Goal: Communication & Community: Answer question/provide support

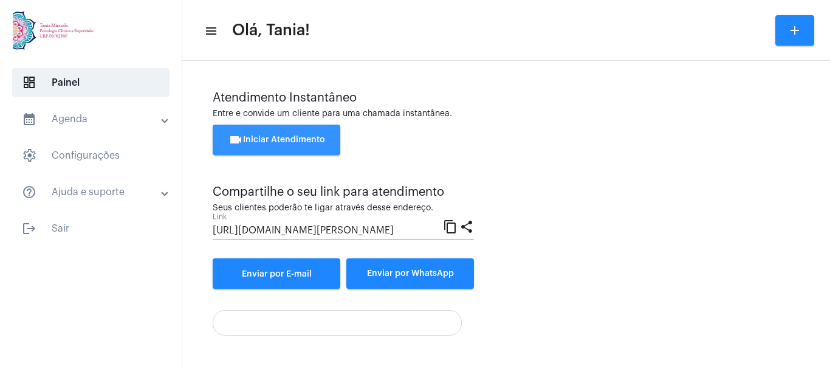
click at [260, 139] on span "videocam Iniciar Atendimento" at bounding box center [277, 140] width 97 height 9
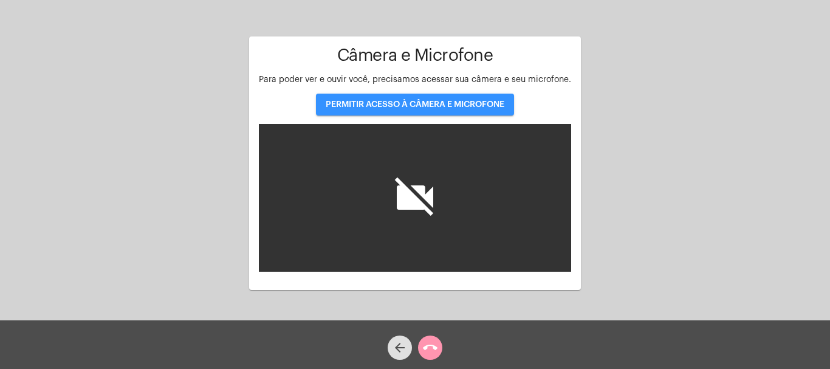
click at [422, 108] on span "PERMITIR ACESSO À CÂMERA E MICROFONE" at bounding box center [415, 104] width 179 height 9
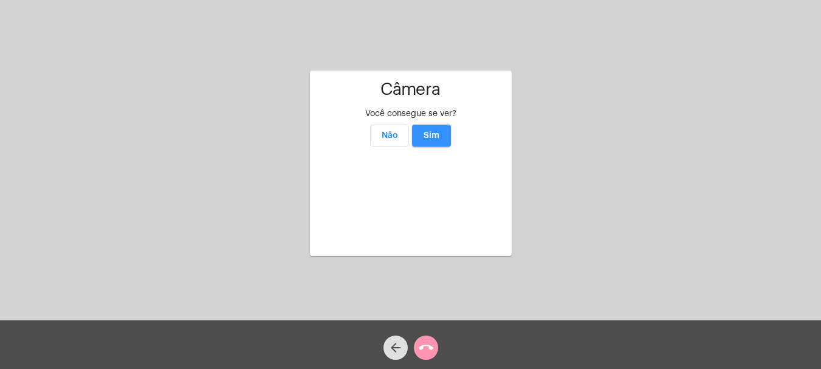
click at [430, 131] on span "Sim" at bounding box center [432, 135] width 16 height 9
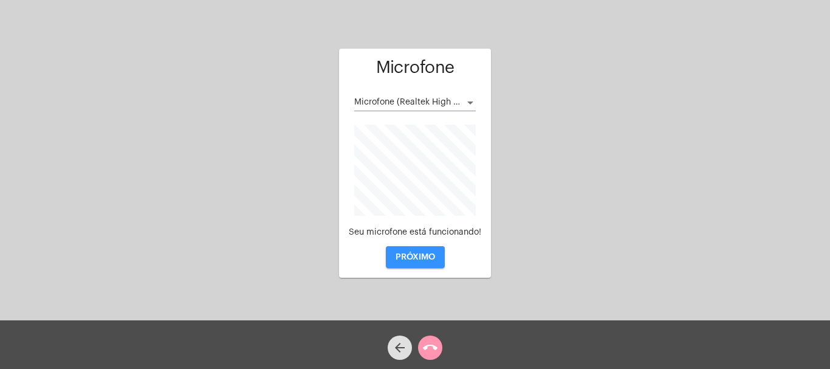
click at [419, 257] on span "PRÓXIMO" at bounding box center [416, 257] width 40 height 9
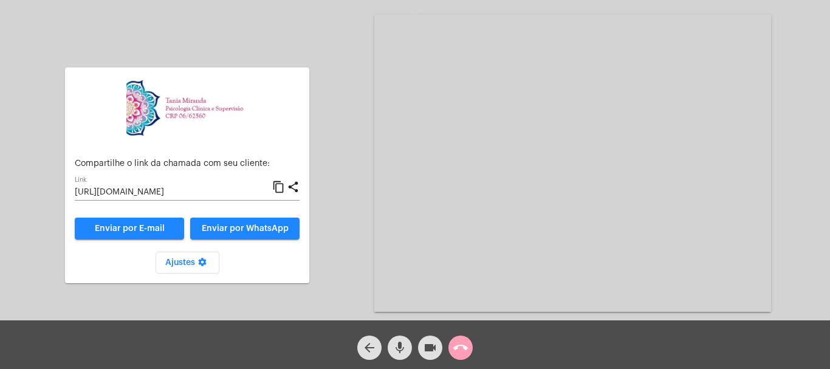
click at [464, 346] on mat-icon "call_end" at bounding box center [461, 347] width 15 height 15
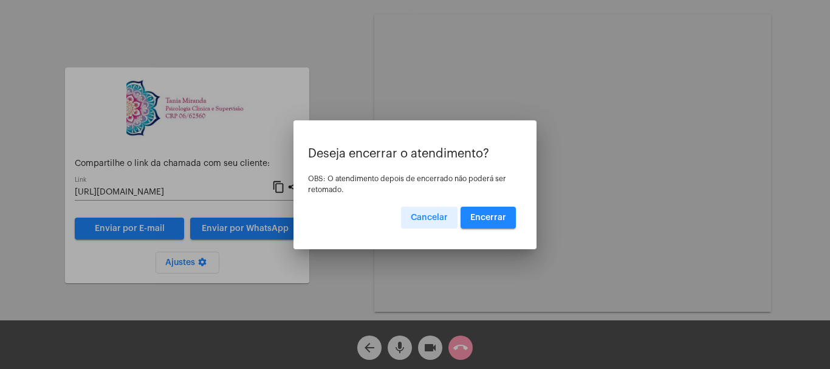
click at [490, 216] on span "Encerrar" at bounding box center [489, 217] width 36 height 9
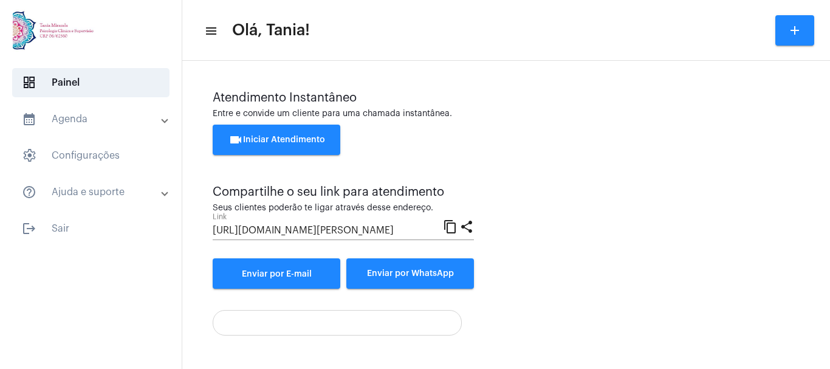
scroll to position [85, 0]
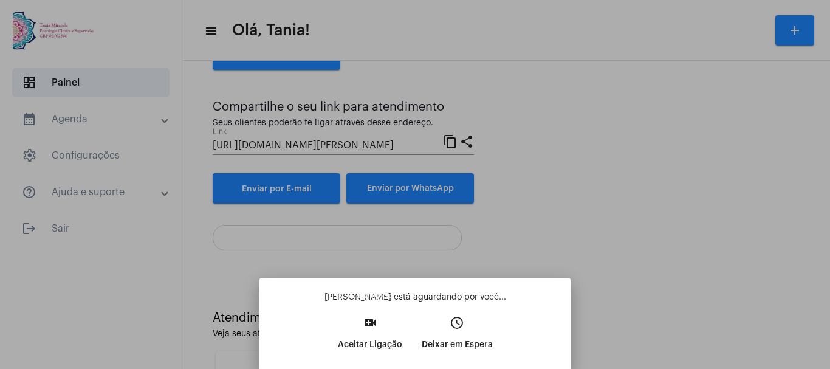
click at [372, 320] on mat-icon "video_call" at bounding box center [370, 323] width 15 height 15
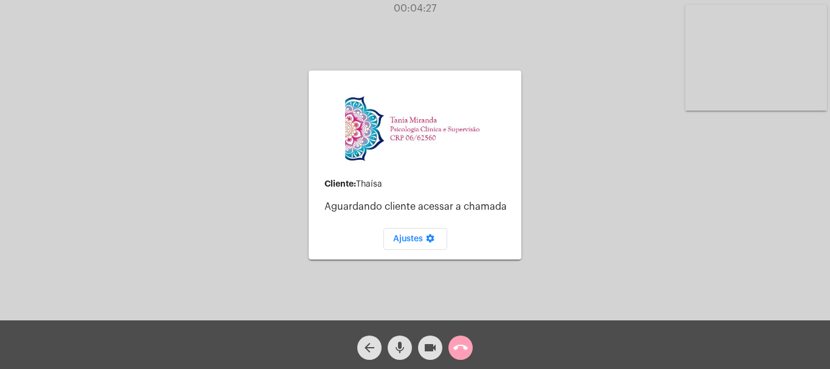
click at [460, 347] on mat-icon "call_end" at bounding box center [461, 347] width 15 height 15
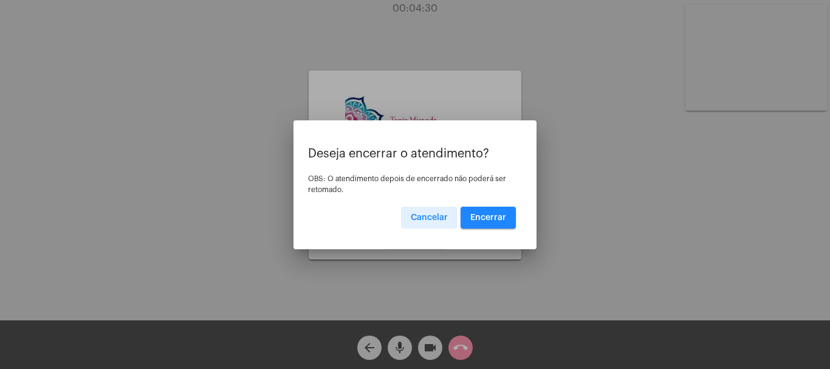
click at [479, 215] on span "Encerrar" at bounding box center [489, 217] width 36 height 9
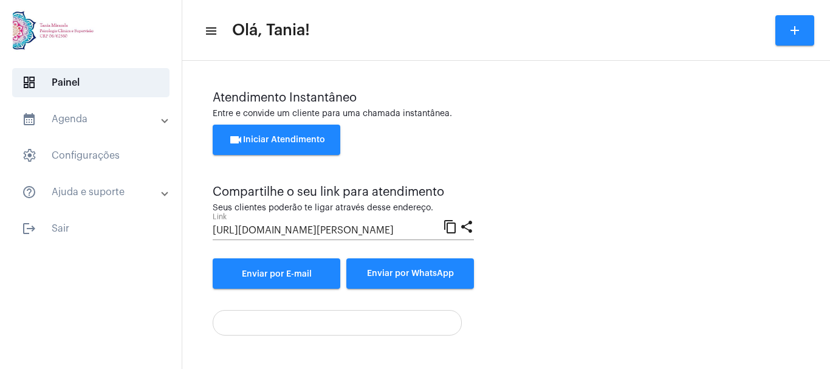
scroll to position [85, 0]
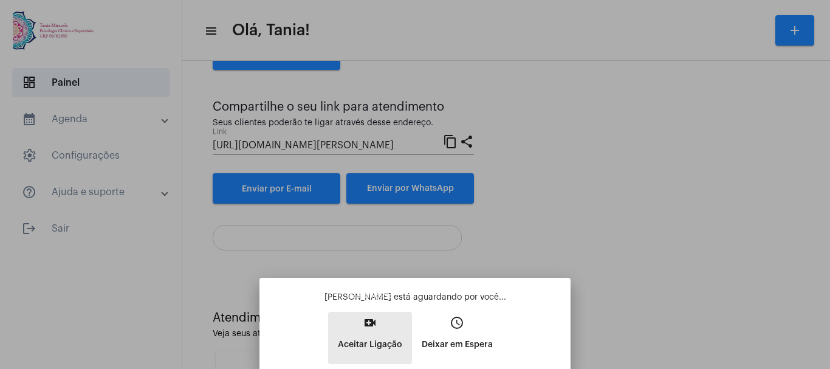
click at [380, 336] on p "Aceitar Ligação" at bounding box center [370, 345] width 64 height 22
